Goal: Information Seeking & Learning: Learn about a topic

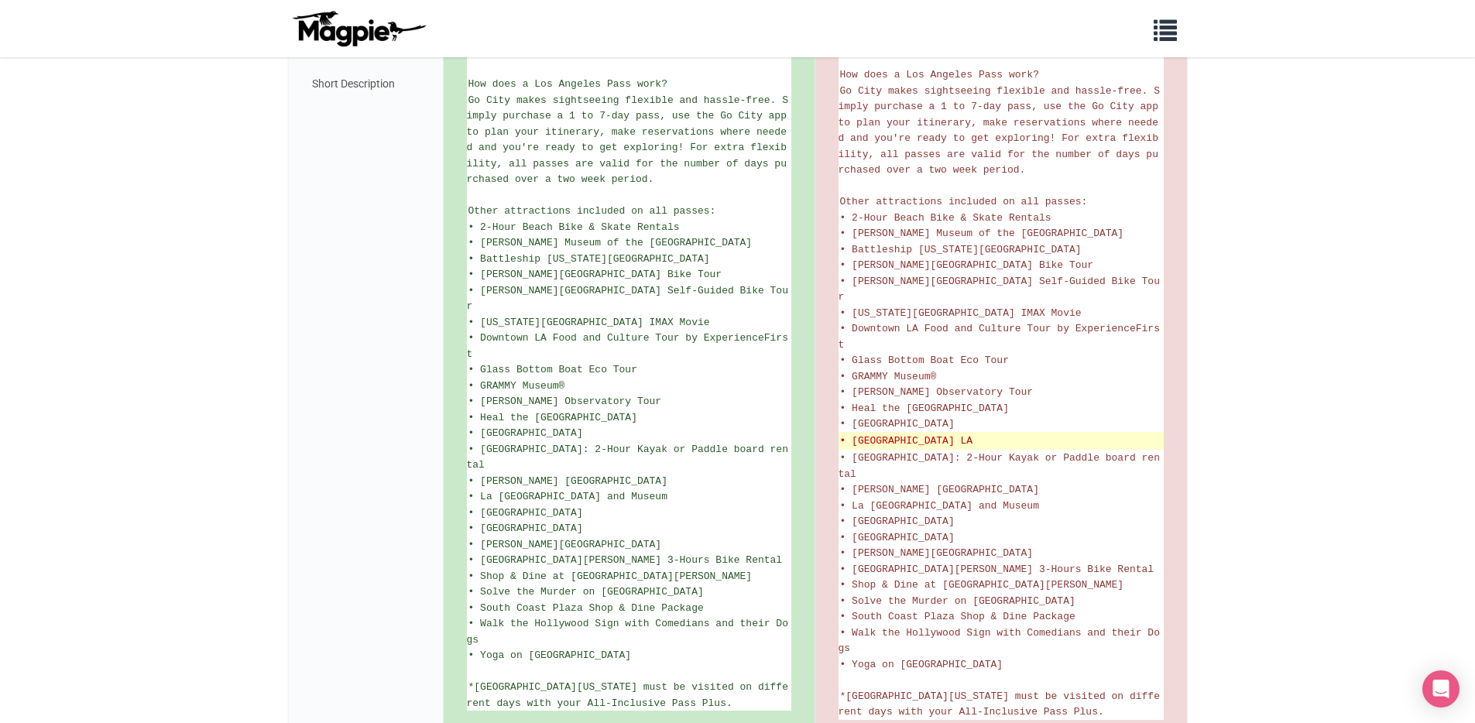
scroll to position [969, 0]
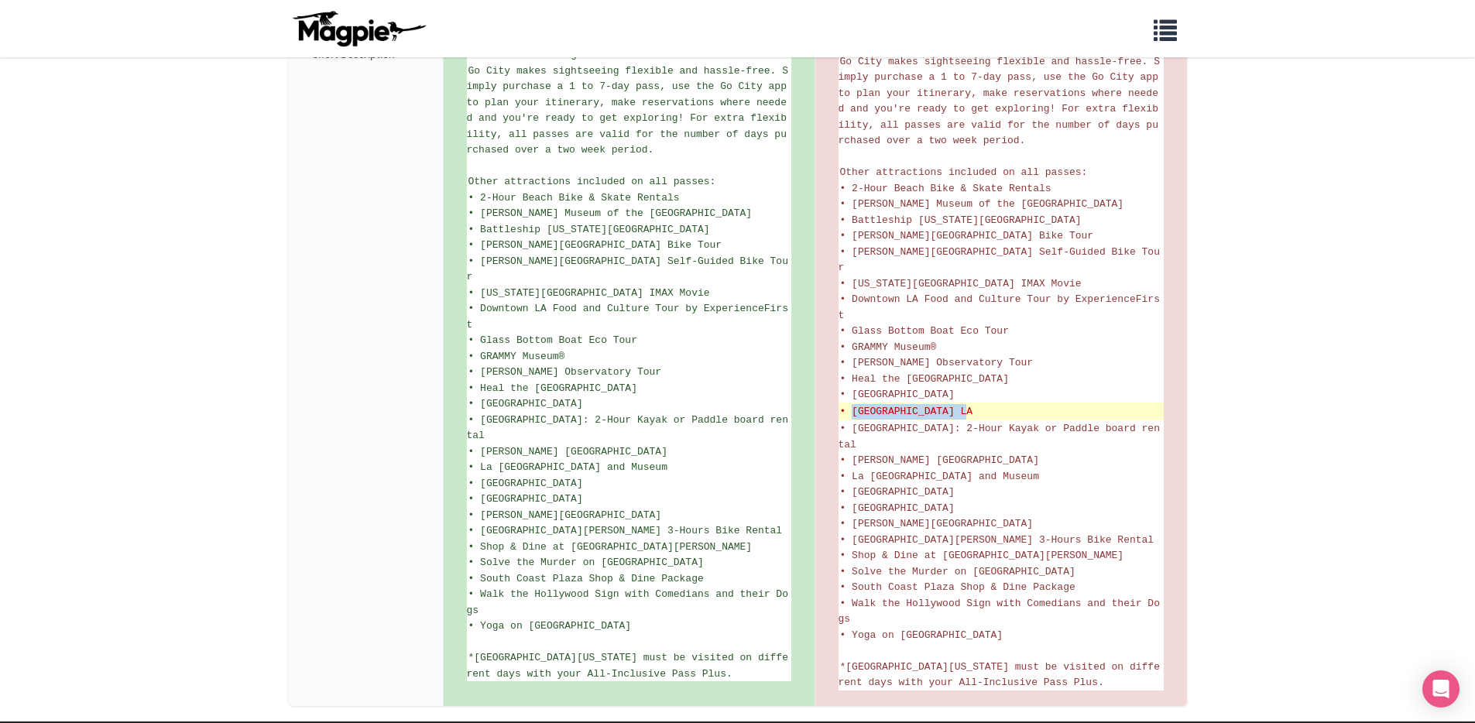
drag, startPoint x: 991, startPoint y: 365, endPoint x: 849, endPoint y: 368, distance: 141.7
click at [850, 404] on del "• [GEOGRAPHIC_DATA] LA" at bounding box center [1001, 411] width 322 height 15
copy del "[GEOGRAPHIC_DATA] LA"
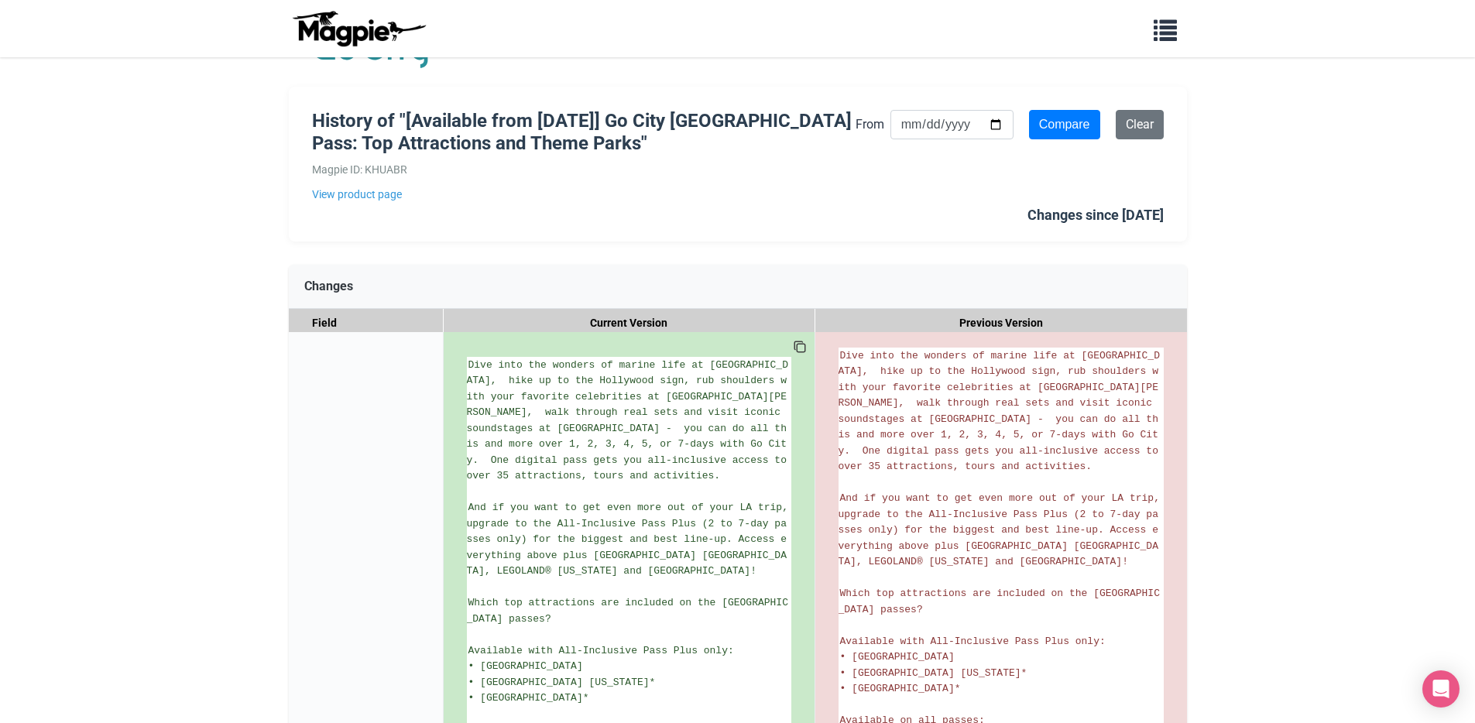
scroll to position [0, 0]
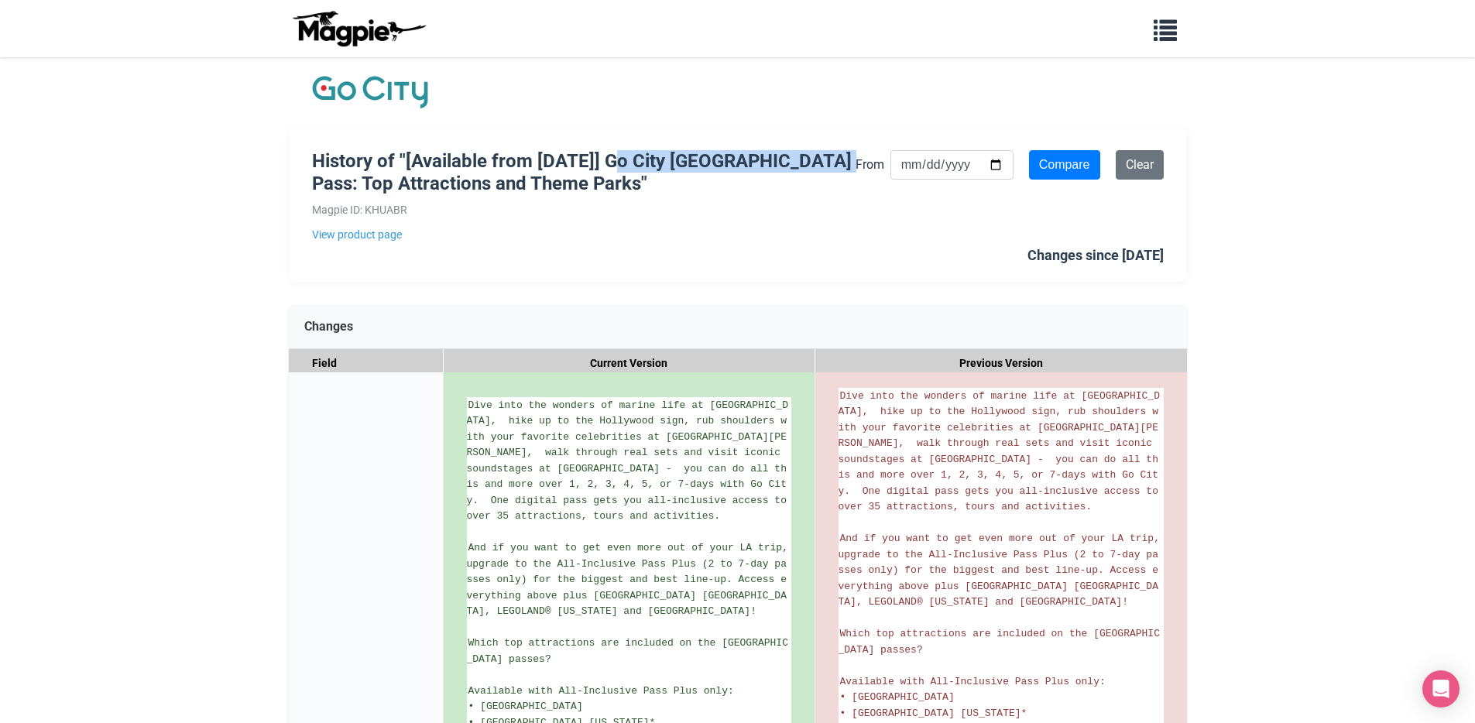
drag, startPoint x: 618, startPoint y: 161, endPoint x: 822, endPoint y: 199, distance: 207.9
click at [837, 169] on h1 "History of "[Available from [DATE]] Go City [GEOGRAPHIC_DATA] Pass: Top Attract…" at bounding box center [584, 172] width 544 height 45
copy h1 "Go City [GEOGRAPHIC_DATA]"
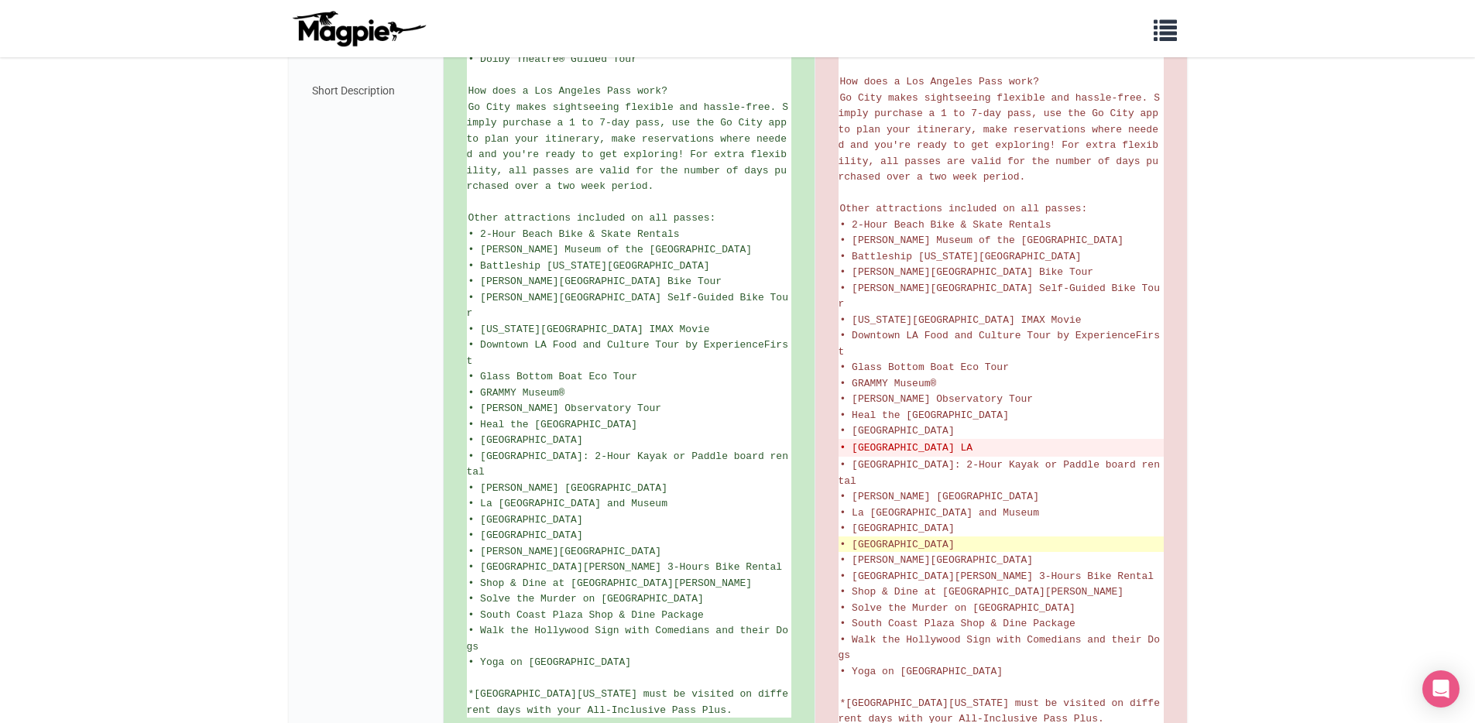
scroll to position [960, 0]
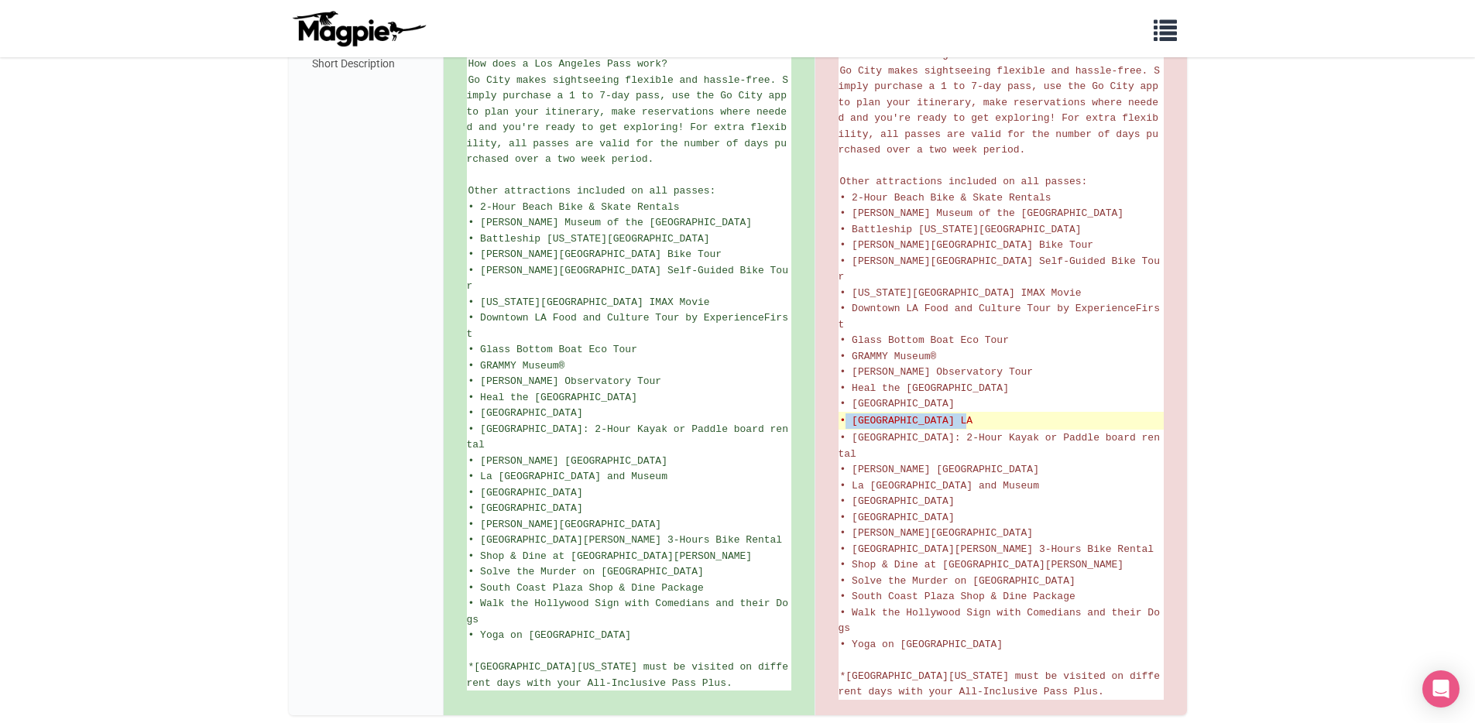
drag, startPoint x: 976, startPoint y: 373, endPoint x: 846, endPoint y: 376, distance: 130.1
click at [846, 413] on del "• [GEOGRAPHIC_DATA] LA" at bounding box center [1001, 420] width 322 height 15
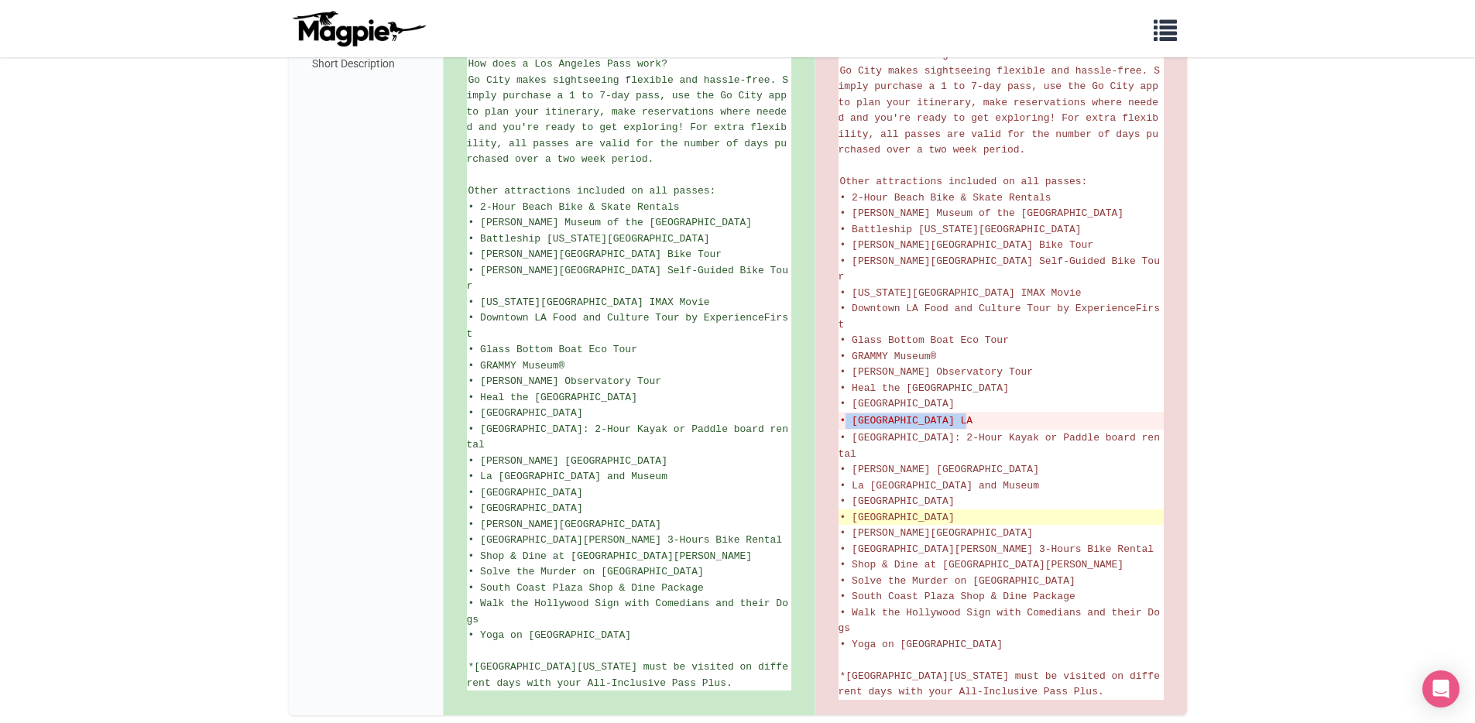
copy del "[GEOGRAPHIC_DATA] LA"
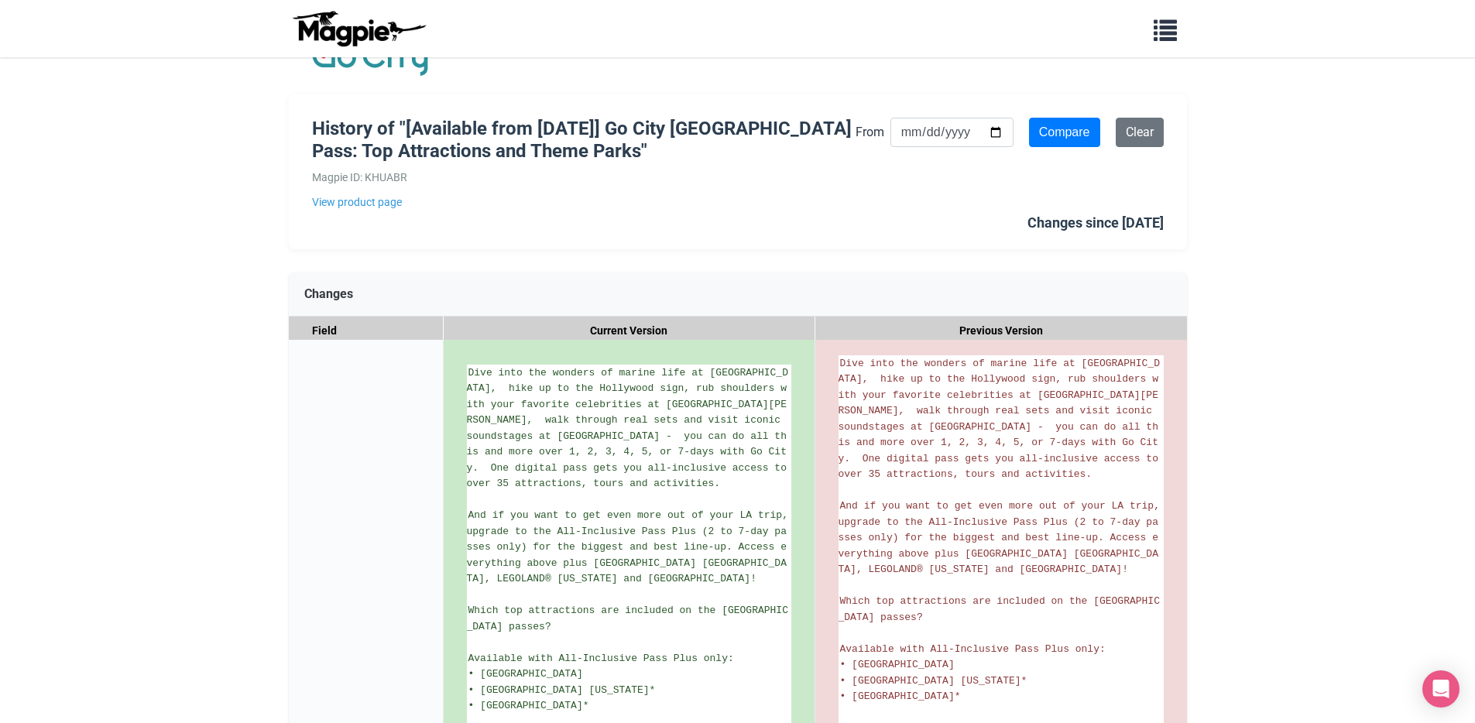
scroll to position [0, 0]
